Goal: Communication & Community: Connect with others

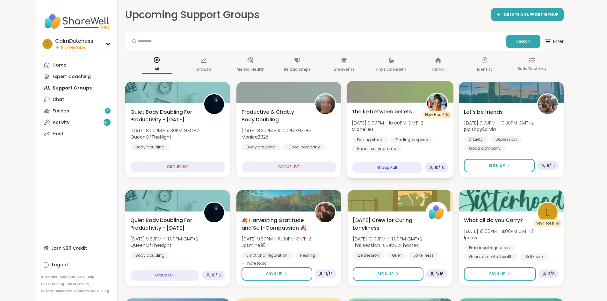
click at [367, 111] on span "The lie between beliefs" at bounding box center [382, 112] width 60 height 8
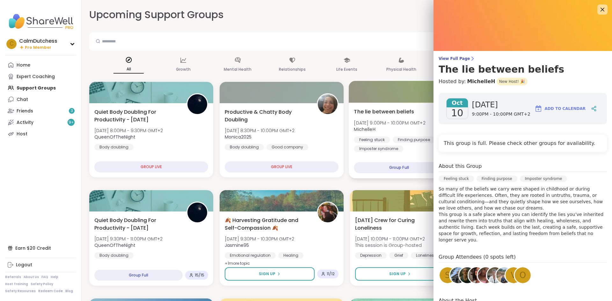
click at [385, 176] on div "The lie between beliefs [DATE] 9:00PM - 10:00PM GMT+2 MichelleH Feeling stuck F…" at bounding box center [412, 141] width 127 height 76
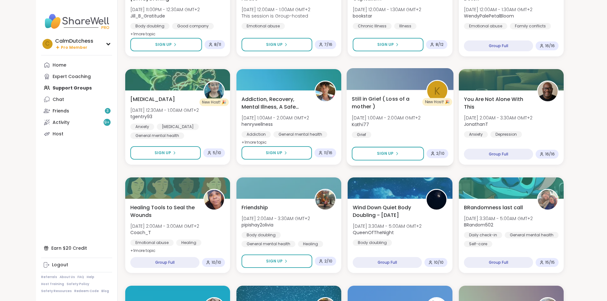
scroll to position [478, 0]
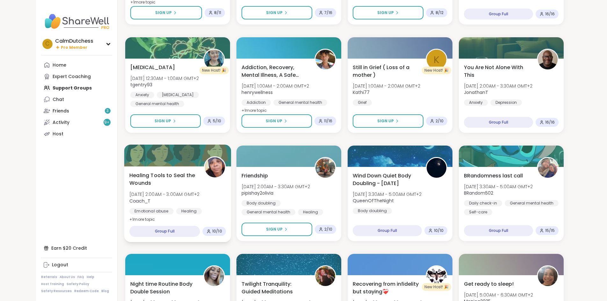
click at [144, 176] on span "Healing Tools to Seal the Wounds" at bounding box center [162, 179] width 67 height 16
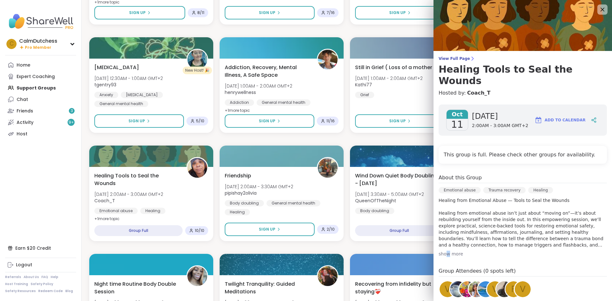
click at [443, 251] on div "show more" at bounding box center [523, 254] width 168 height 6
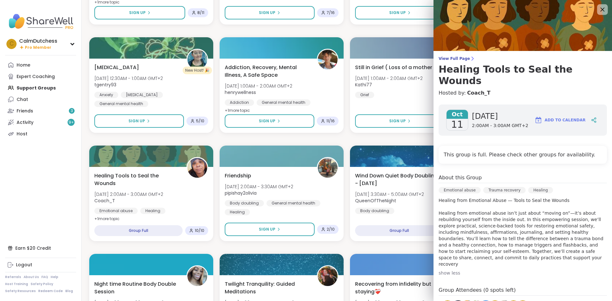
click at [598, 11] on icon at bounding box center [602, 9] width 8 height 8
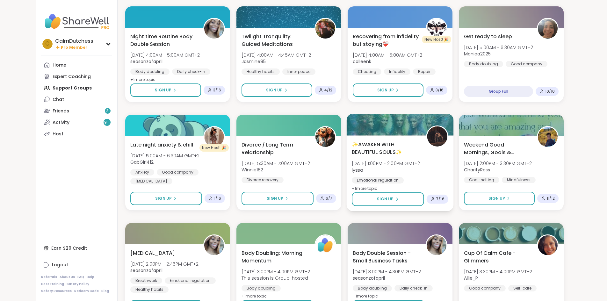
scroll to position [733, 0]
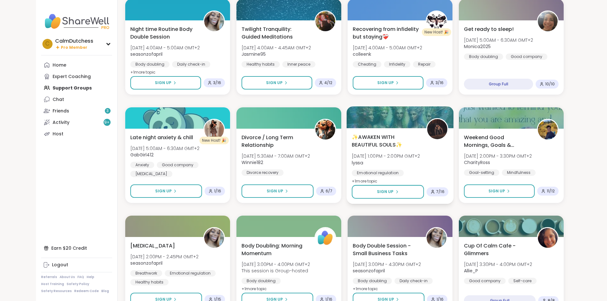
click at [395, 145] on span "✨AWAKEN WITH BEAUTIFUL SOULS✨" at bounding box center [385, 141] width 67 height 16
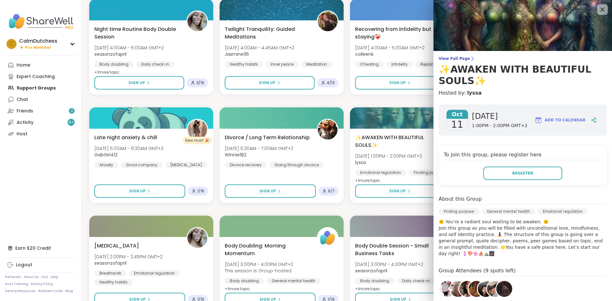
drag, startPoint x: 591, startPoint y: 7, endPoint x: 588, endPoint y: 10, distance: 4.1
click at [598, 7] on icon at bounding box center [602, 9] width 8 height 8
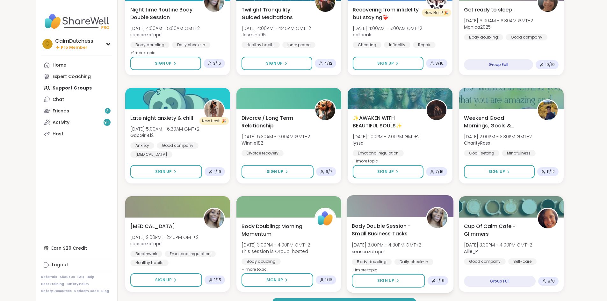
scroll to position [769, 0]
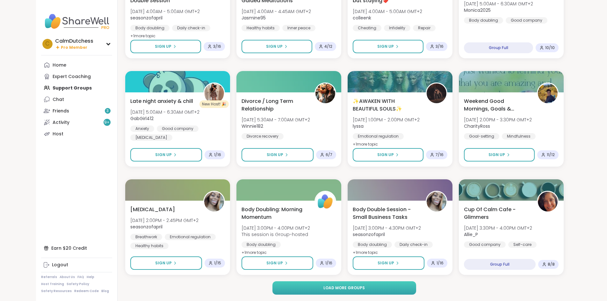
click at [364, 292] on button "Load more groups" at bounding box center [345, 287] width 144 height 13
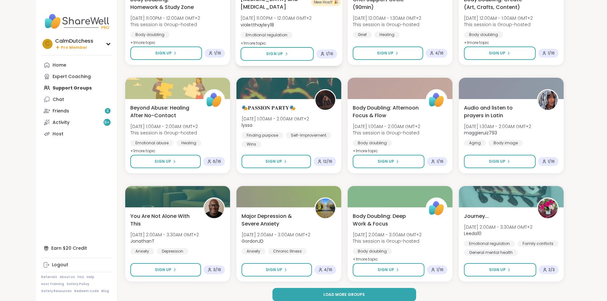
scroll to position [1745, 0]
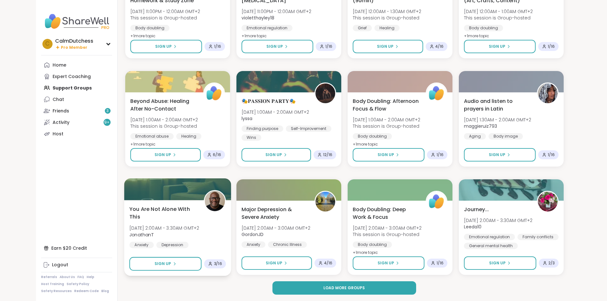
click at [144, 206] on span "You Are Not Alone With This" at bounding box center [162, 213] width 67 height 16
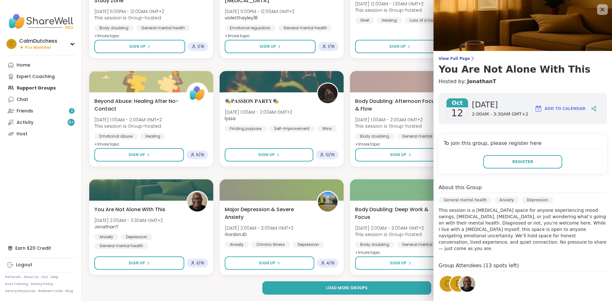
drag, startPoint x: 594, startPoint y: 11, endPoint x: 591, endPoint y: 11, distance: 3.2
click at [598, 11] on icon at bounding box center [602, 9] width 8 height 8
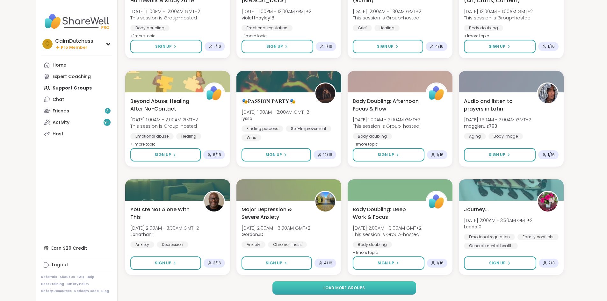
click at [391, 290] on button "Load more groups" at bounding box center [345, 287] width 144 height 13
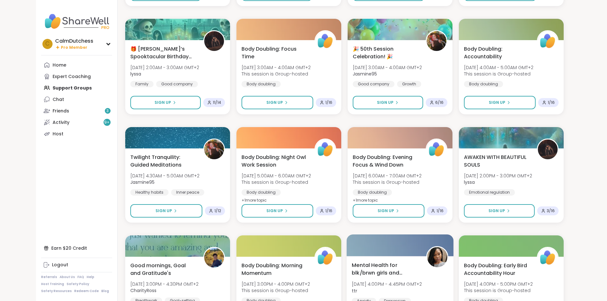
scroll to position [2064, 0]
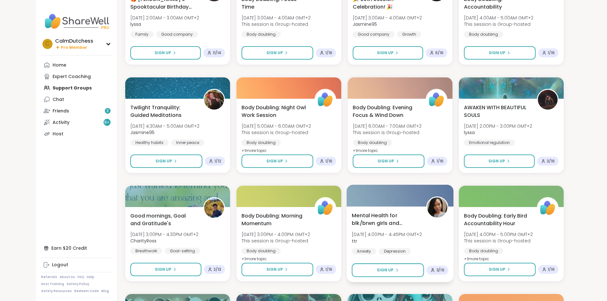
click at [387, 215] on span "Mental Health for blk/brwn girls and women" at bounding box center [385, 220] width 67 height 16
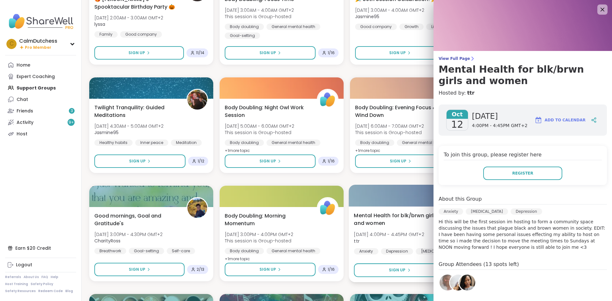
click at [369, 258] on div "Mental Health for blk/brwn girls and women [DATE] 4:00PM - 4:45PM GMT+2 ttr Anx…" at bounding box center [412, 245] width 127 height 76
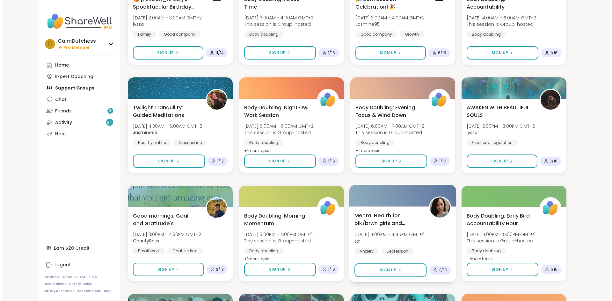
scroll to position [2127, 0]
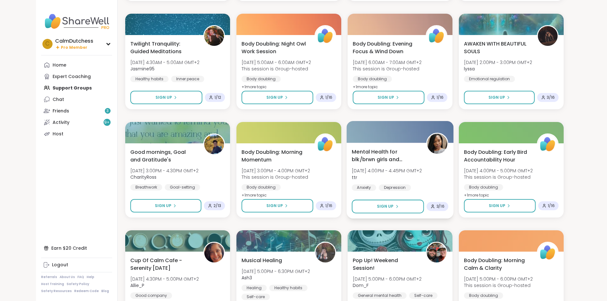
click at [378, 154] on span "Mental Health for blk/brwn girls and women" at bounding box center [385, 156] width 67 height 16
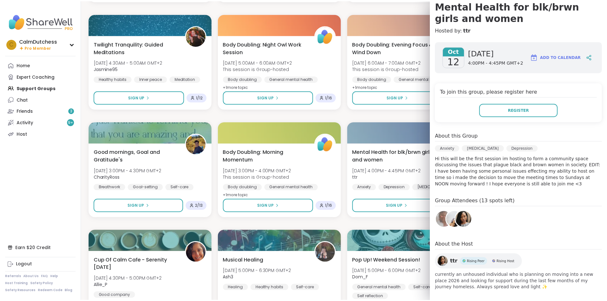
scroll to position [64, 0]
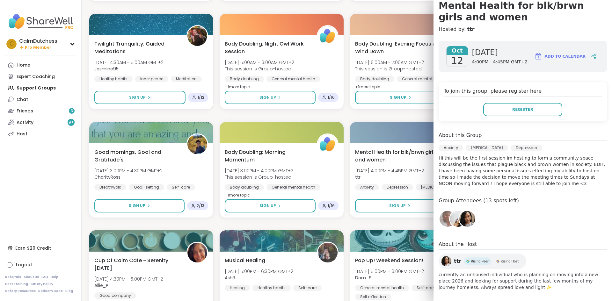
click at [442, 222] on img at bounding box center [448, 219] width 16 height 16
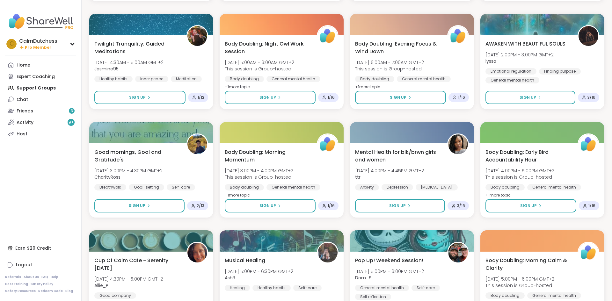
click at [24, 204] on nav "C CalmDutchess Pro Member Profile Membership Settings Help Home Expert Coaching…" at bounding box center [41, 150] width 82 height 301
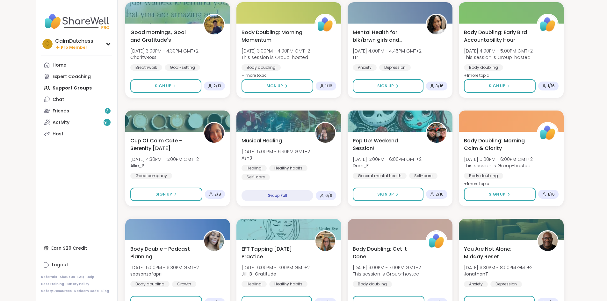
scroll to position [2191, 0]
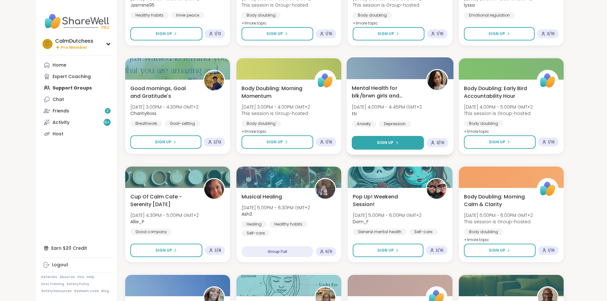
click at [381, 143] on button "Sign Up" at bounding box center [388, 143] width 72 height 14
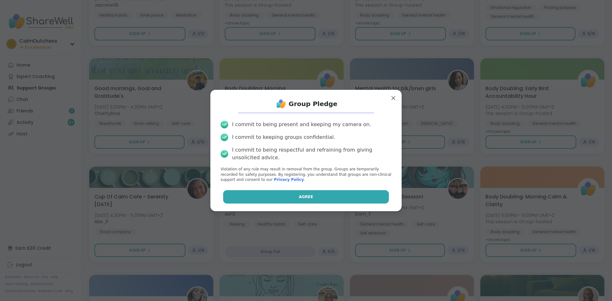
click at [283, 197] on button "Agree" at bounding box center [306, 196] width 166 height 13
click at [283, 197] on div "Agree" at bounding box center [305, 196] width 181 height 13
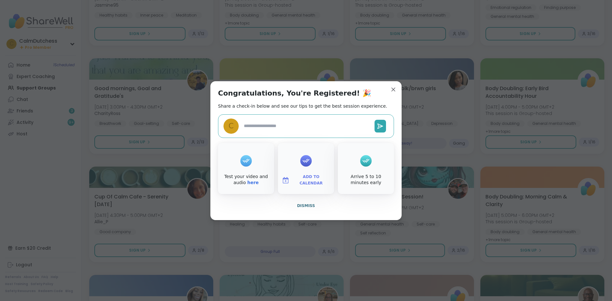
type textarea "*"
drag, startPoint x: 389, startPoint y: 89, endPoint x: 161, endPoint y: 1, distance: 244.2
click at [389, 89] on span "Mental Health for blk/brwn girls and women" at bounding box center [397, 92] width 85 height 15
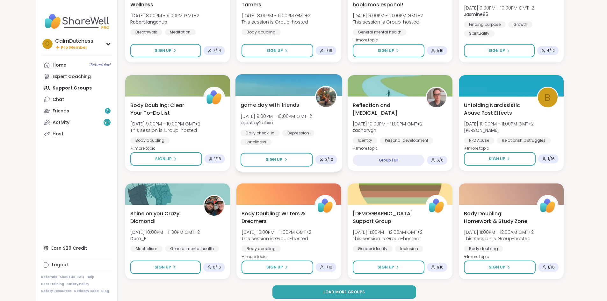
scroll to position [2720, 0]
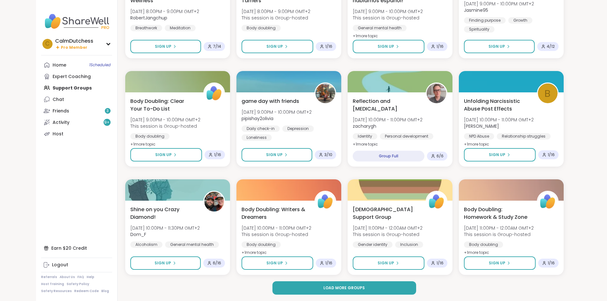
drag, startPoint x: 317, startPoint y: 288, endPoint x: 318, endPoint y: 279, distance: 8.3
click at [318, 286] on button "Load more groups" at bounding box center [345, 287] width 144 height 13
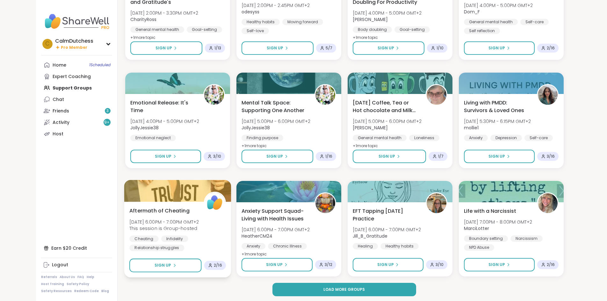
scroll to position [3696, 0]
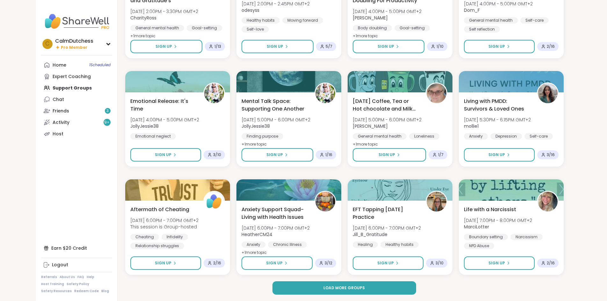
drag, startPoint x: 360, startPoint y: 286, endPoint x: 360, endPoint y: 282, distance: 3.5
click at [360, 285] on span "Load more groups" at bounding box center [344, 288] width 41 height 6
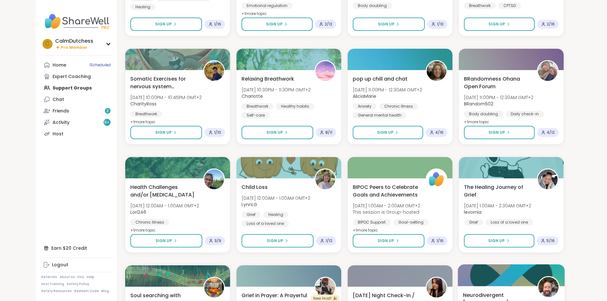
scroll to position [4206, 0]
